Goal: Information Seeking & Learning: Learn about a topic

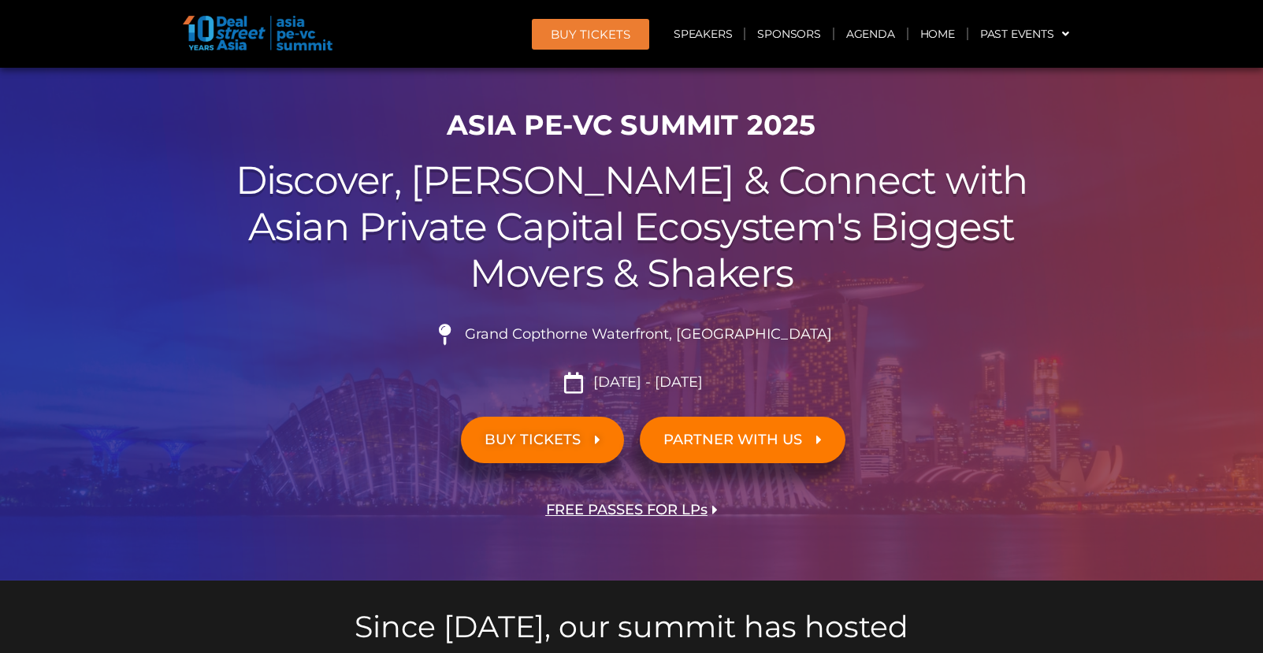
scroll to position [68, 0]
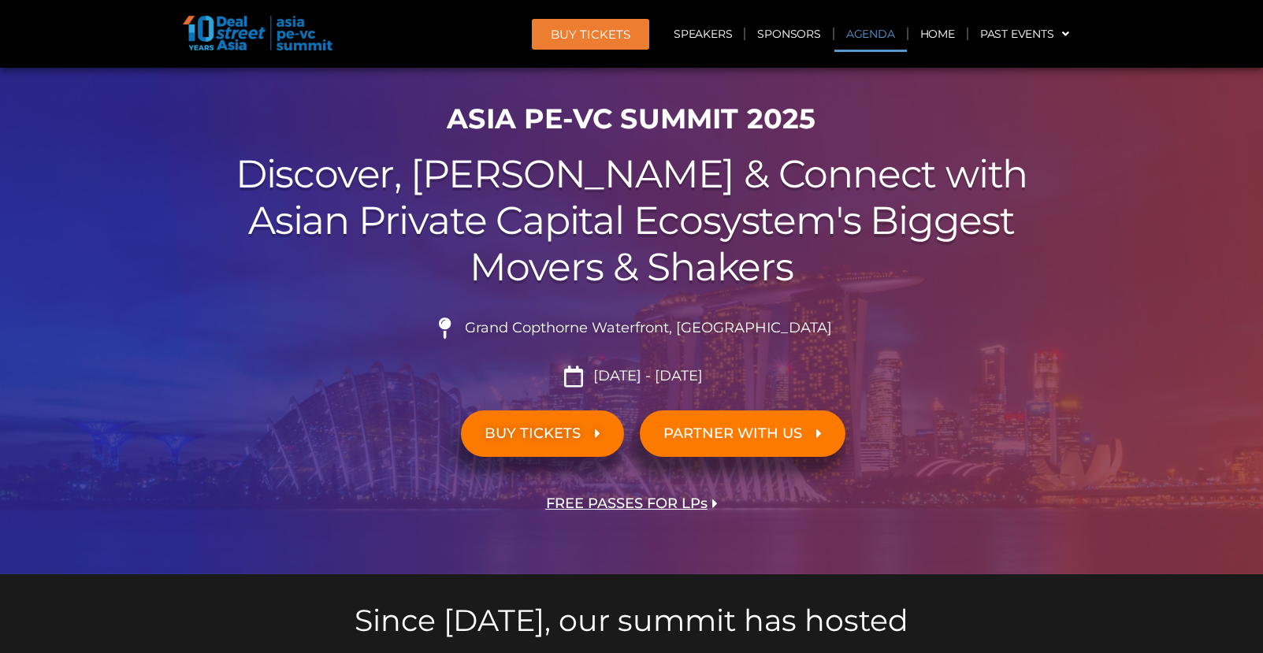
click at [863, 50] on link "Agenda" at bounding box center [871, 34] width 73 height 36
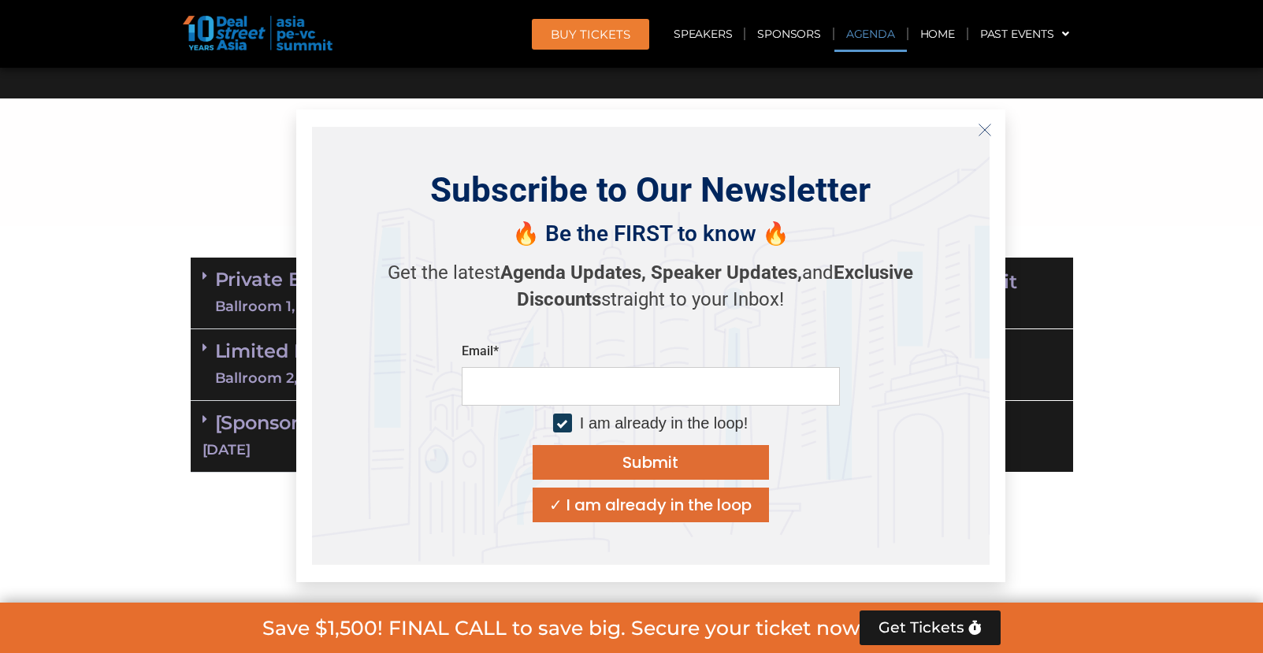
scroll to position [859, 0]
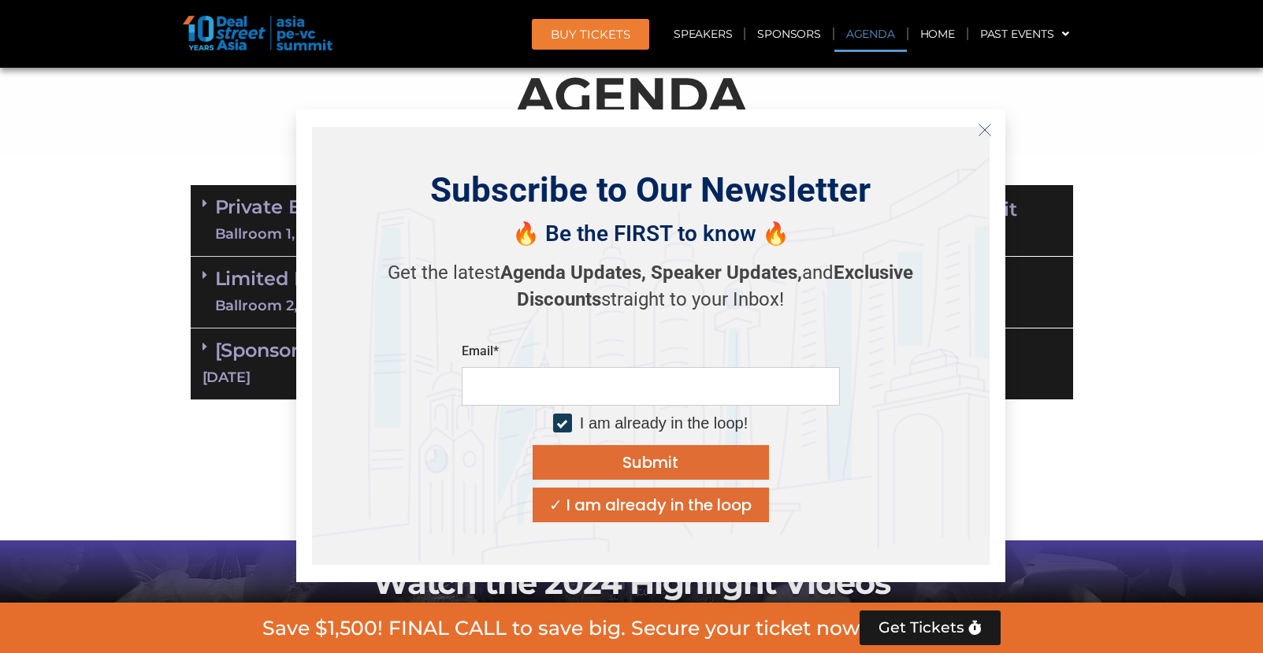
click at [61, 215] on section "Private Equity & Investment Summit Ballroom 1, [DATE] 8:00 am – 9:00 am | Regis…" at bounding box center [631, 292] width 1263 height 231
click at [999, 121] on div "Subscribe to Our Newsletter 🔥 Be the FIRST to know 🔥 Get the latest Agenda Upda…" at bounding box center [650, 346] width 709 height 473
click at [985, 123] on icon "Close" at bounding box center [985, 130] width 14 height 14
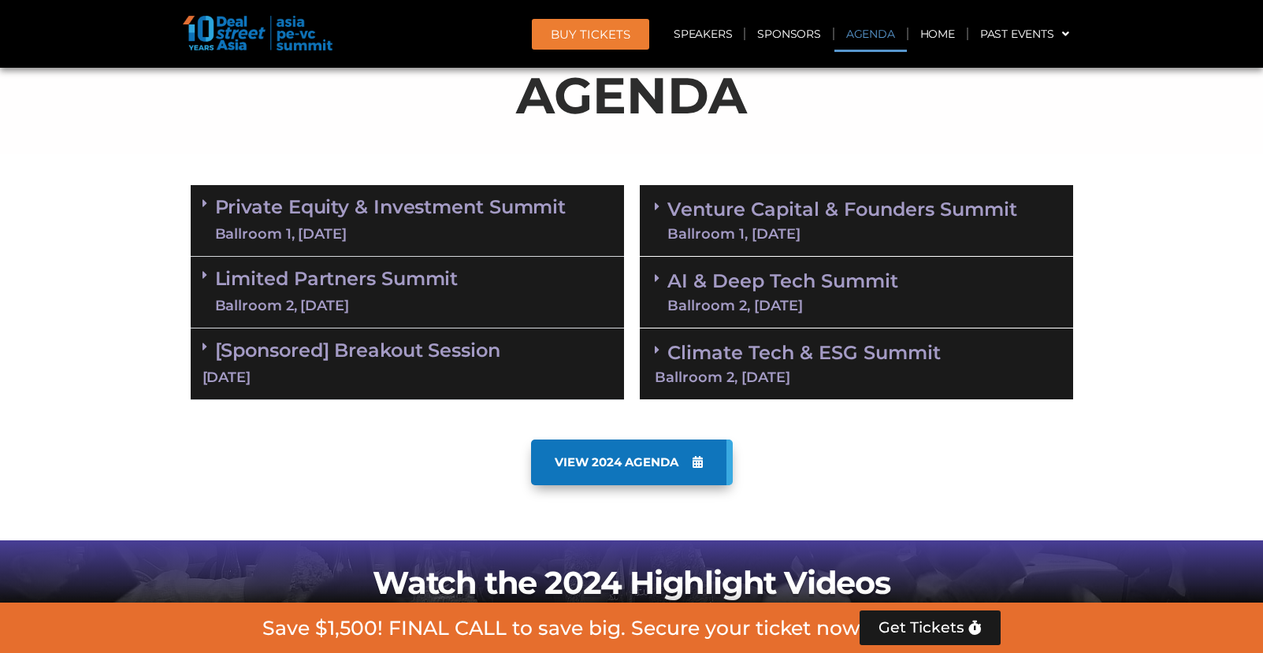
click at [778, 210] on link "Venture Capital & Founders​ Summit Ballroom 1, [DATE]" at bounding box center [843, 220] width 350 height 41
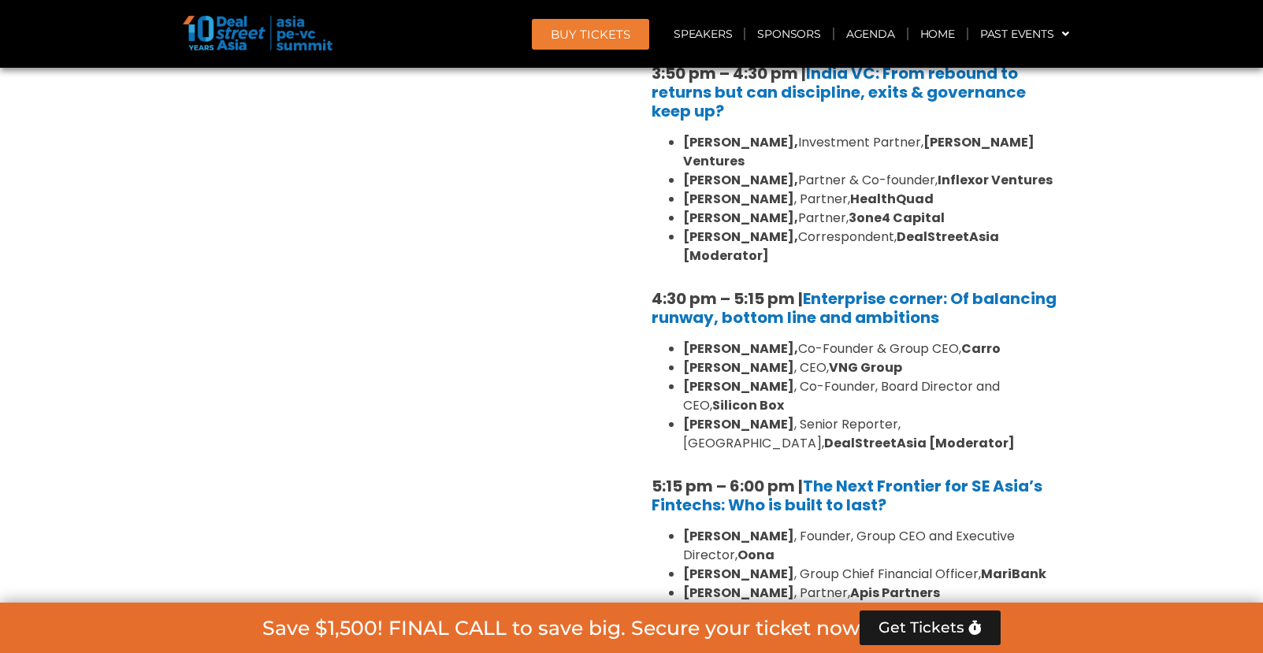
scroll to position [2657, 0]
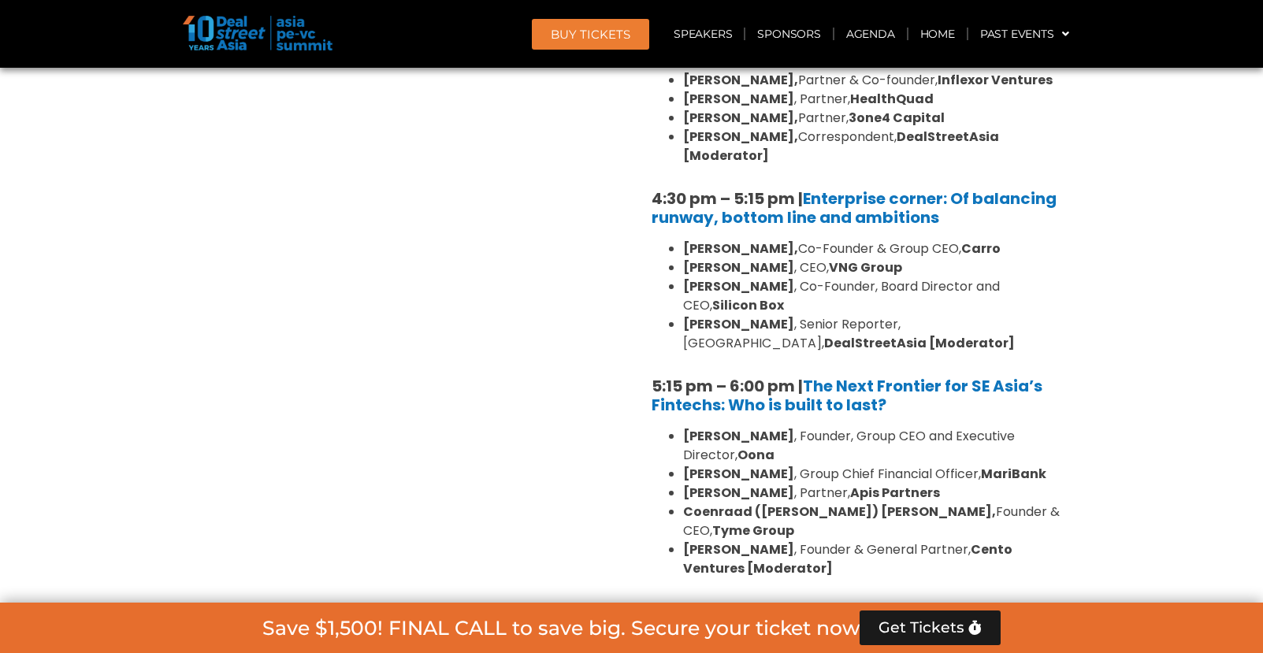
drag, startPoint x: 628, startPoint y: 286, endPoint x: 722, endPoint y: 361, distance: 120.0
click at [729, 503] on strong "Coenraad ([PERSON_NAME]) [PERSON_NAME]," at bounding box center [839, 512] width 313 height 18
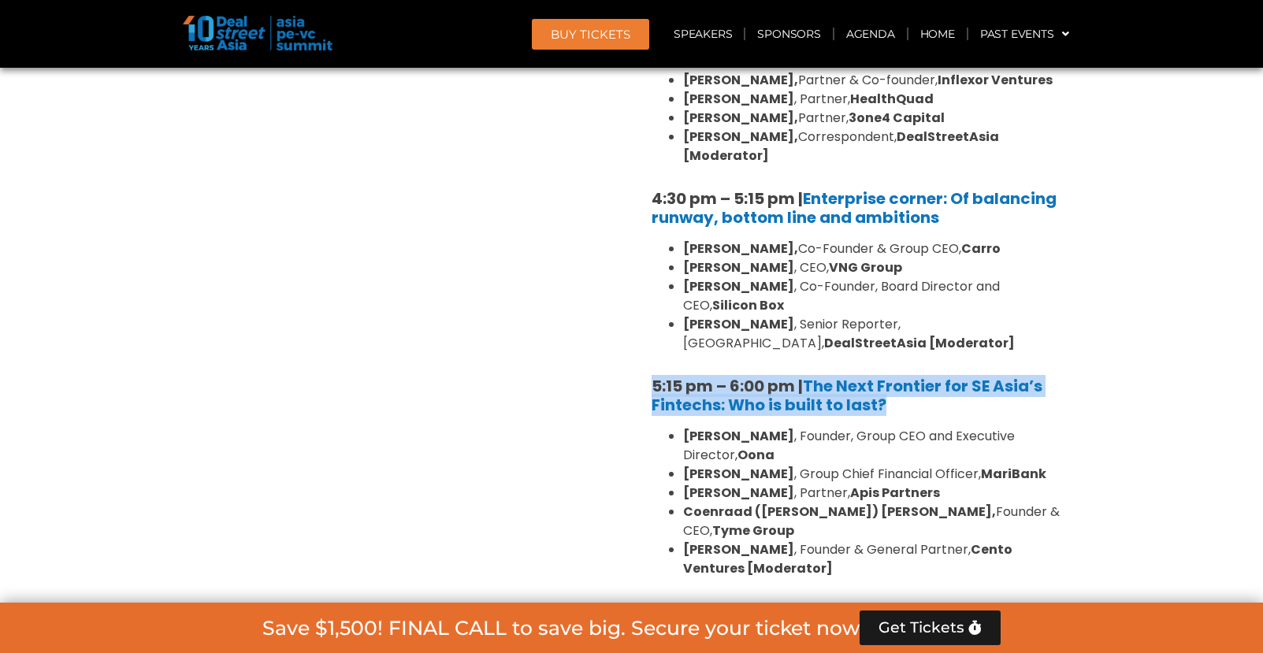
drag, startPoint x: 647, startPoint y: 288, endPoint x: 926, endPoint y: 325, distance: 281.4
copy div "5:15 pm – 6:00 pm | The Next Frontier for SE Asia’s Fintechs: Who is built to l…"
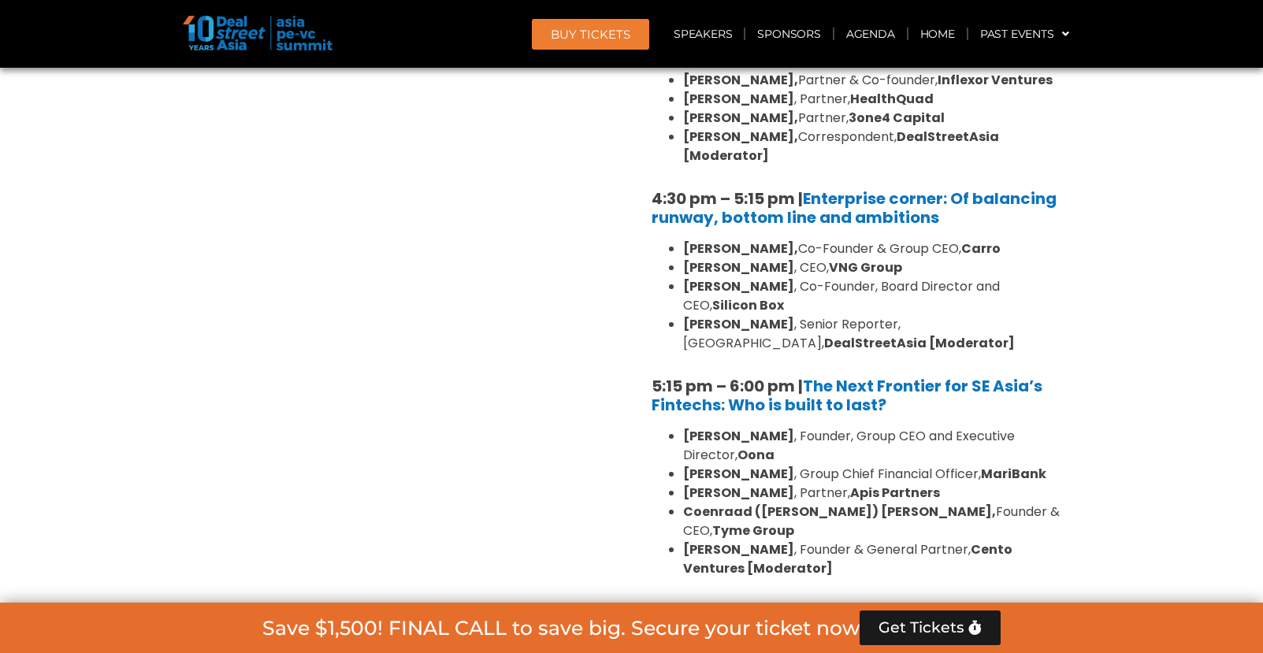
click at [698, 484] on strong "[PERSON_NAME]" at bounding box center [738, 493] width 111 height 18
drag, startPoint x: 660, startPoint y: 346, endPoint x: 842, endPoint y: 457, distance: 214.0
click at [809, 541] on li "[PERSON_NAME] , Founder & General Partner, Cento Ventures [Moderator]" at bounding box center [872, 560] width 378 height 38
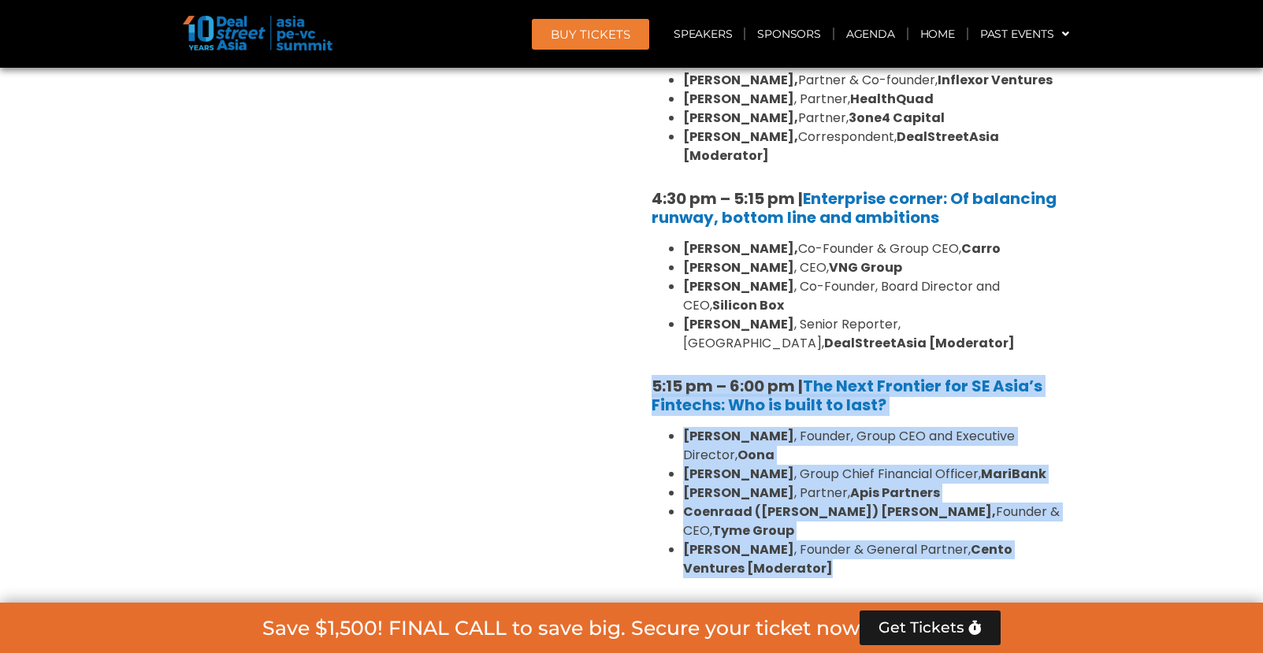
drag, startPoint x: 767, startPoint y: 456, endPoint x: 640, endPoint y: 289, distance: 209.8
copy div "5:15 pm – 6:00 pm | The Next Frontier for SE Asia’s Fintechs: Who is built to l…"
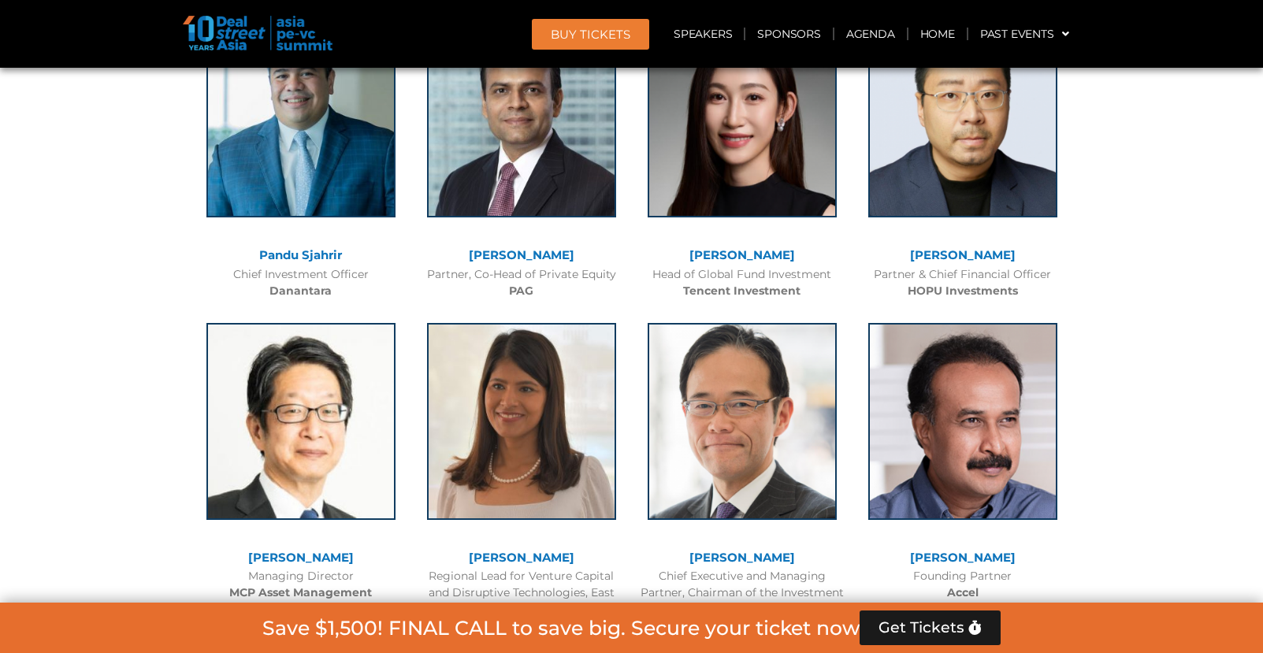
scroll to position [5161, 0]
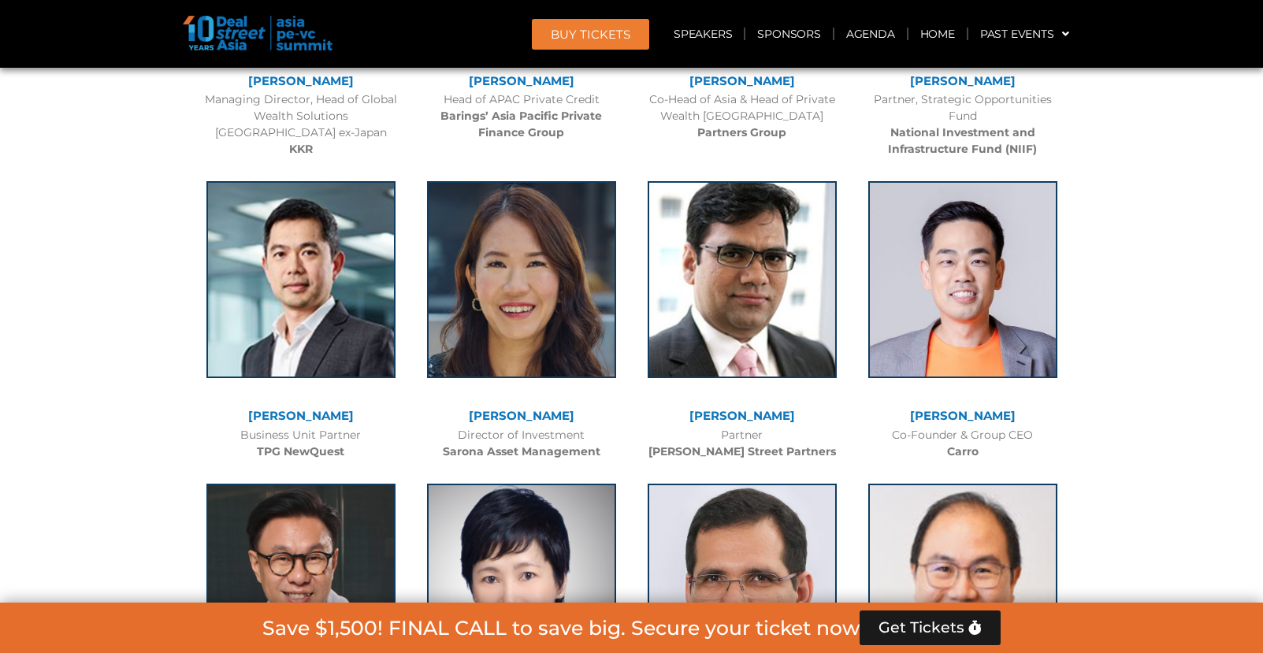
drag, startPoint x: 839, startPoint y: 325, endPoint x: 795, endPoint y: 9, distance: 319.8
click at [255, 43] on img at bounding box center [258, 33] width 150 height 35
click at [215, 32] on img at bounding box center [258, 33] width 150 height 35
click at [614, 35] on span "BUY Tickets" at bounding box center [591, 34] width 80 height 12
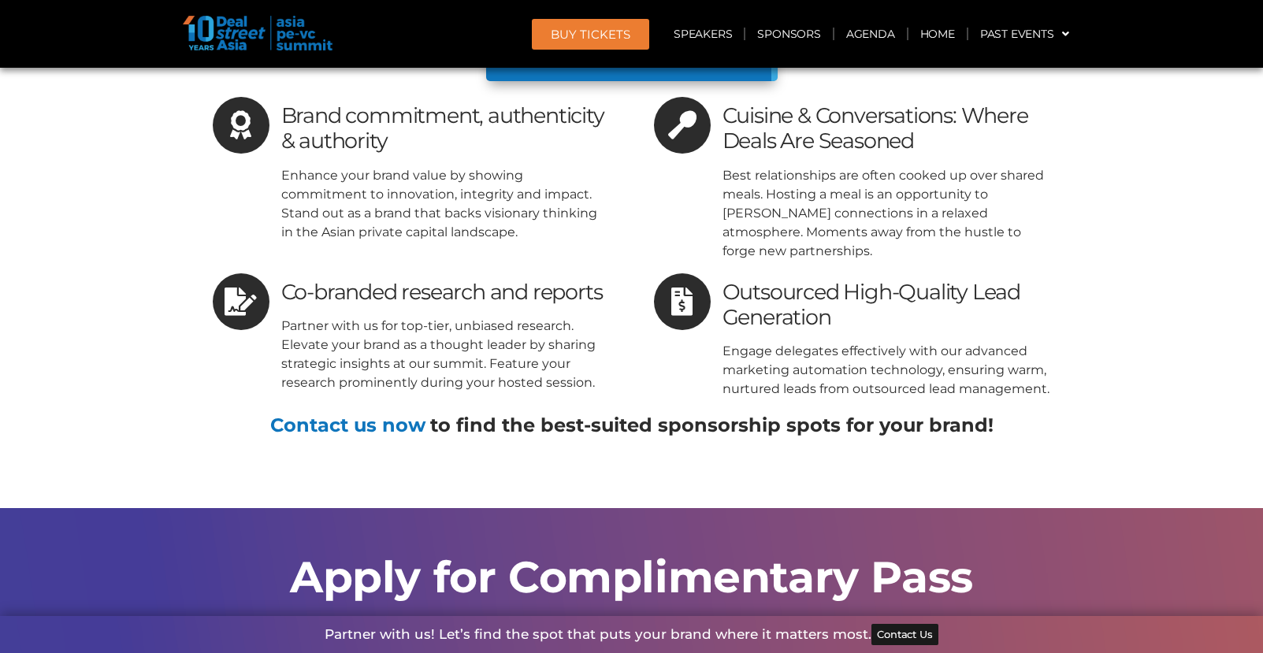
scroll to position [17024, 0]
click at [928, 41] on link "Home" at bounding box center [938, 34] width 58 height 36
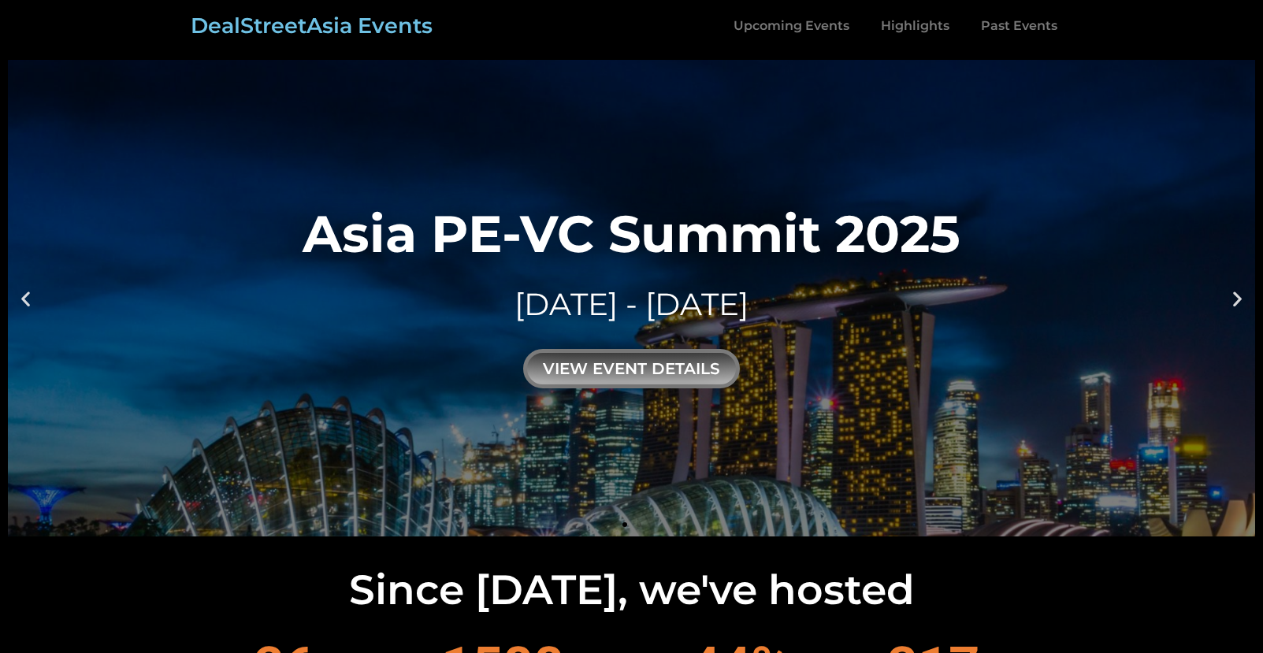
scroll to position [305, 0]
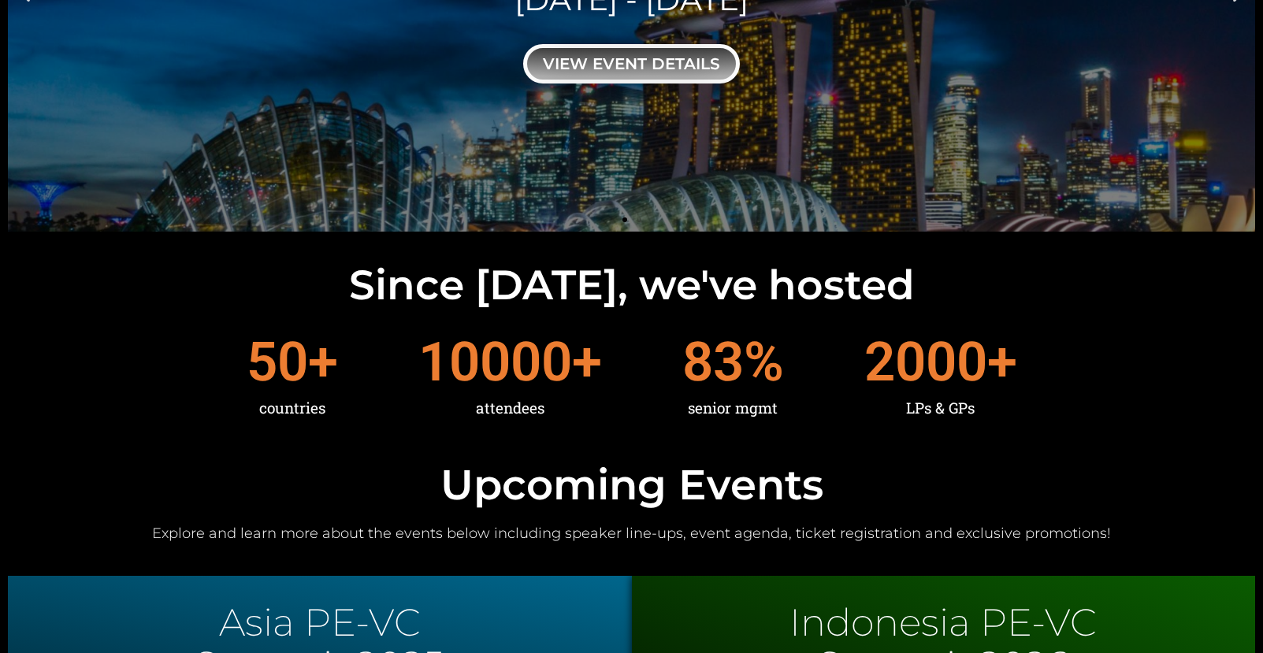
click at [718, 63] on div "view event details" at bounding box center [631, 63] width 217 height 39
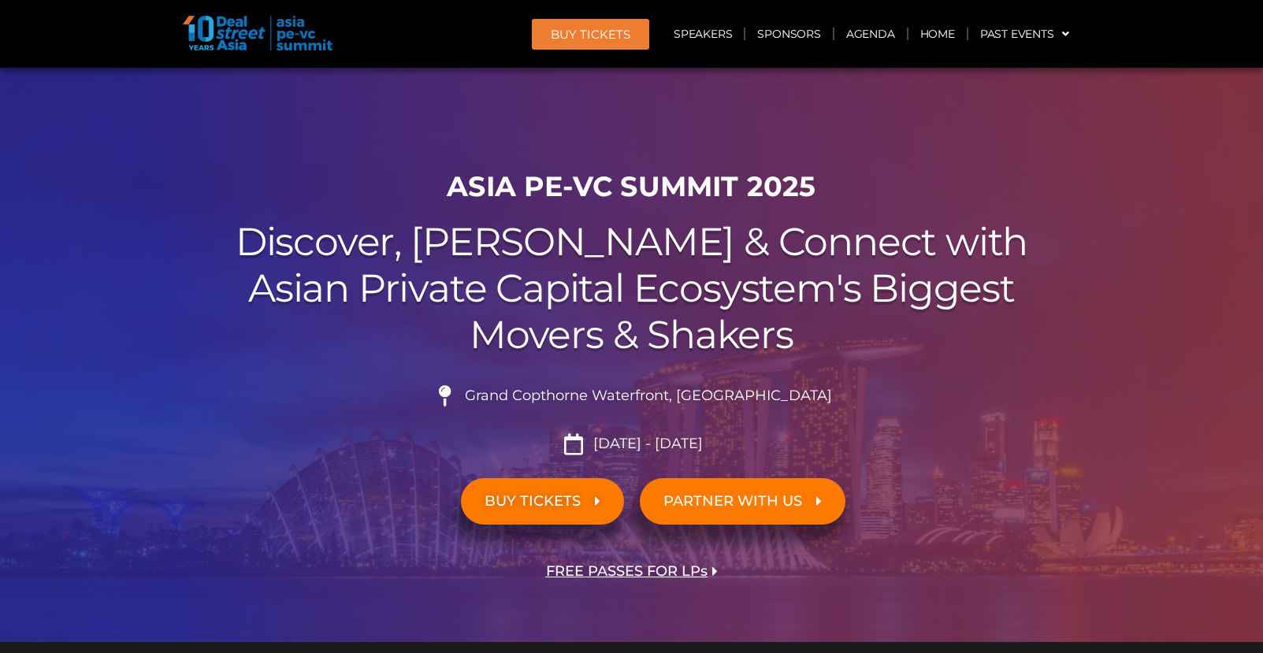
scroll to position [10, 0]
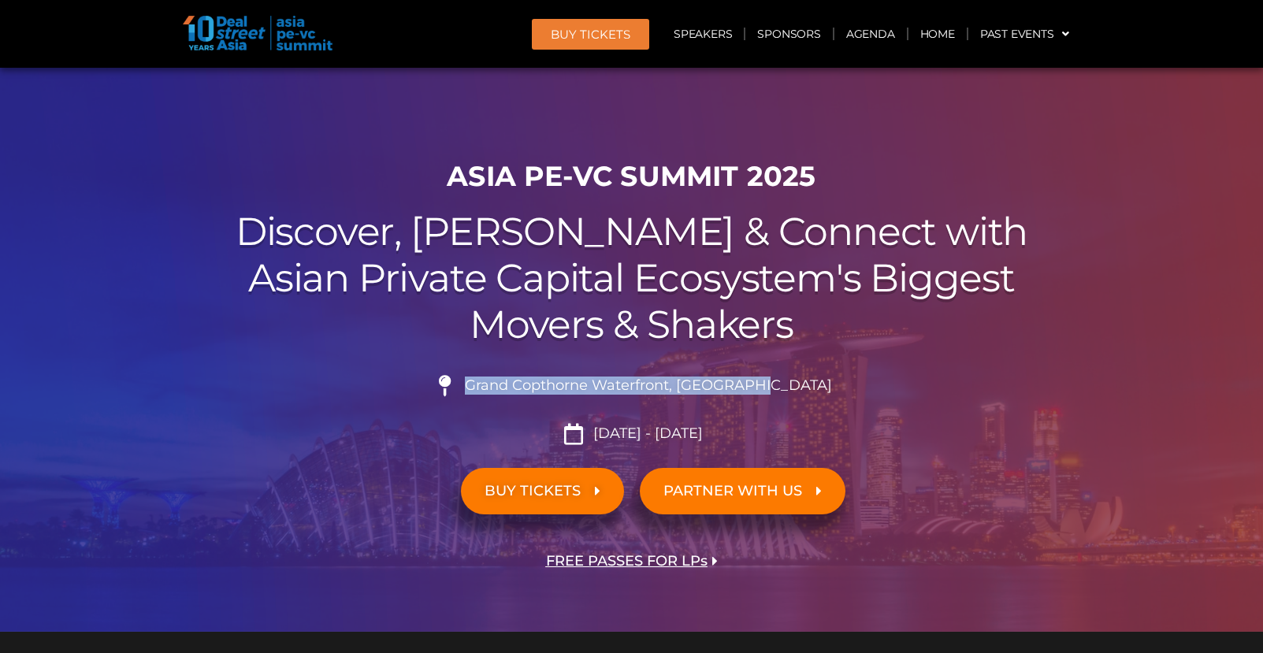
drag, startPoint x: 503, startPoint y: 385, endPoint x: 899, endPoint y: 386, distance: 396.4
click at [900, 387] on li "Grand Copthorne Waterfront, Singapore​" at bounding box center [632, 392] width 883 height 35
copy span "Grand Copthorne Waterfront, Singapore​"
